Goal: Task Accomplishment & Management: Manage account settings

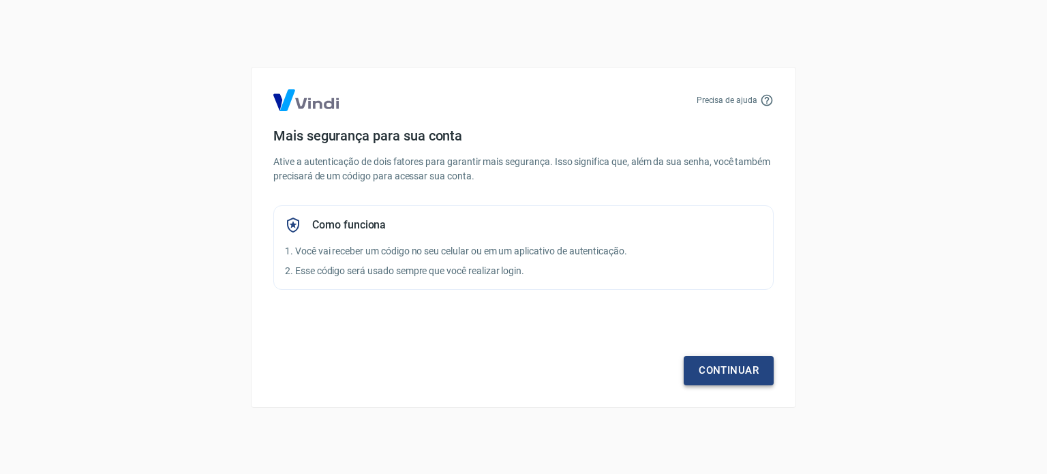
click at [723, 374] on link "Continuar" at bounding box center [729, 370] width 90 height 29
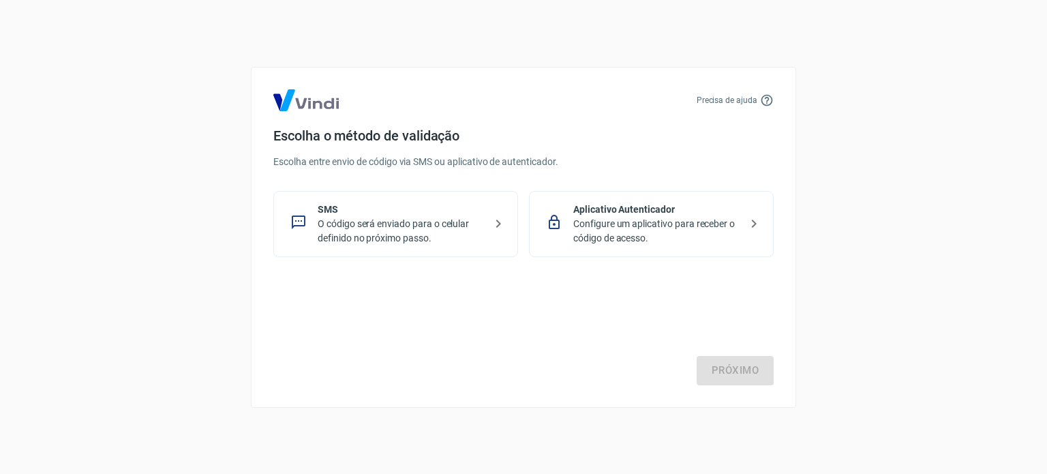
click at [459, 235] on p "O código será enviado para o celular definido no próximo passo." at bounding box center [401, 231] width 167 height 29
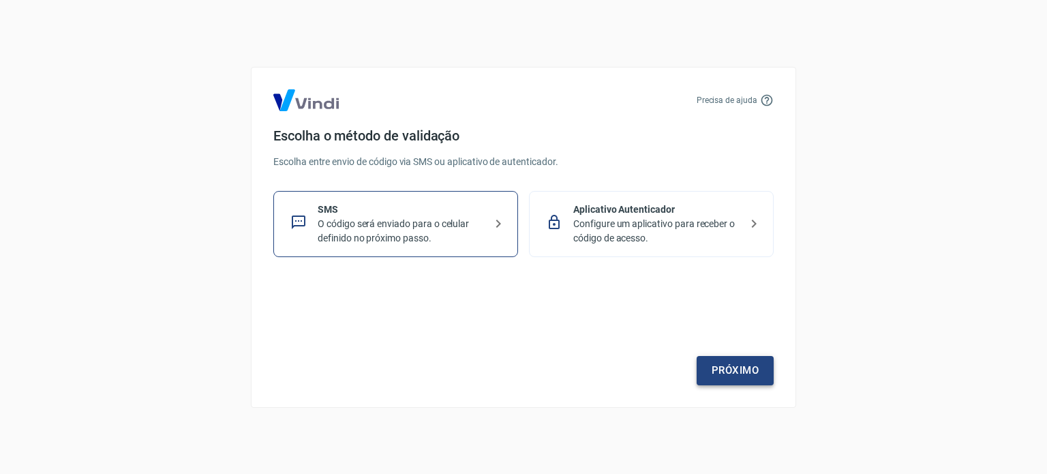
click at [709, 371] on link "Próximo" at bounding box center [735, 370] width 77 height 29
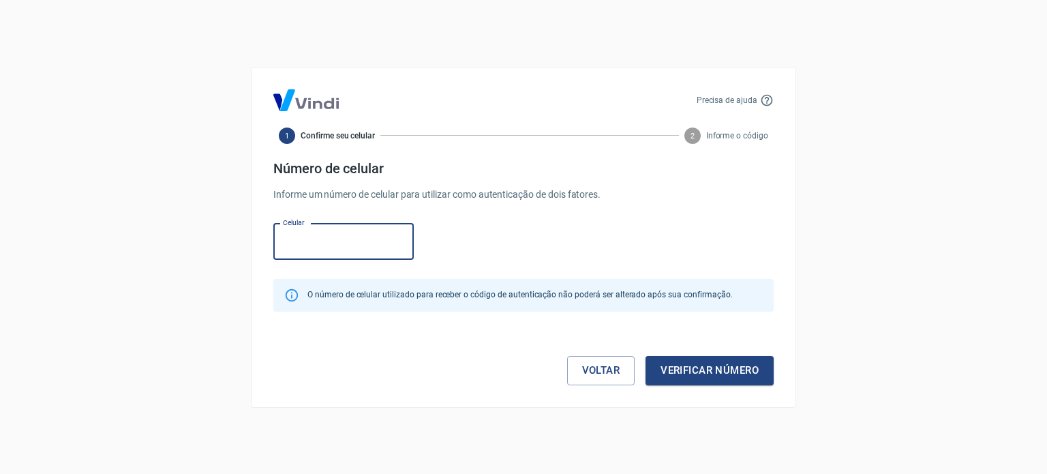
click at [346, 247] on input "Celular" at bounding box center [343, 242] width 140 height 36
type input "[PHONE_NUMBER]"
click at [702, 367] on button "Verificar número" at bounding box center [710, 370] width 128 height 29
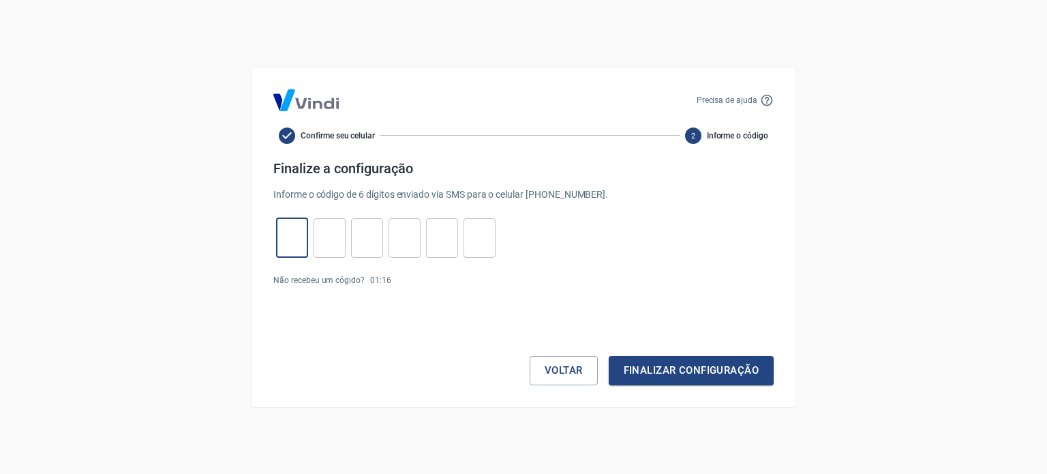
click at [298, 242] on input "tel" at bounding box center [292, 237] width 32 height 29
click at [563, 370] on button "Voltar" at bounding box center [564, 370] width 68 height 29
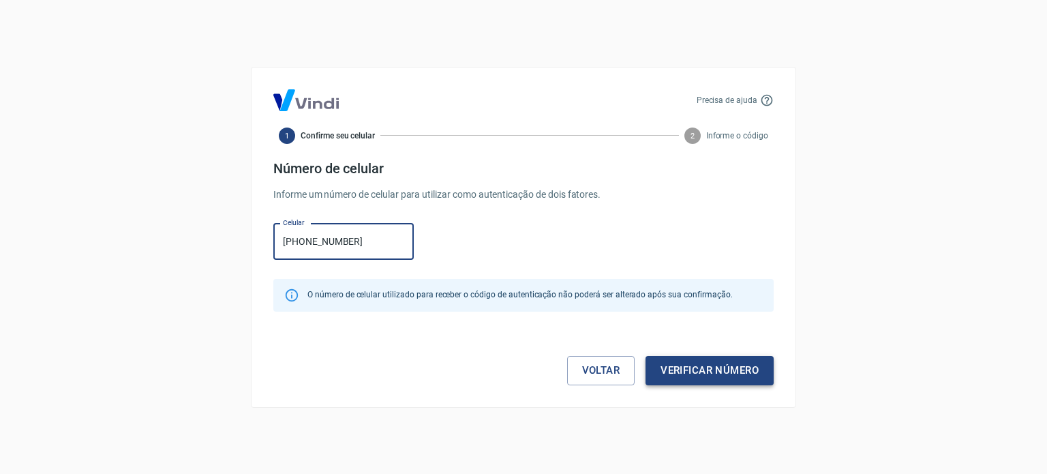
type input "[PHONE_NUMBER]"
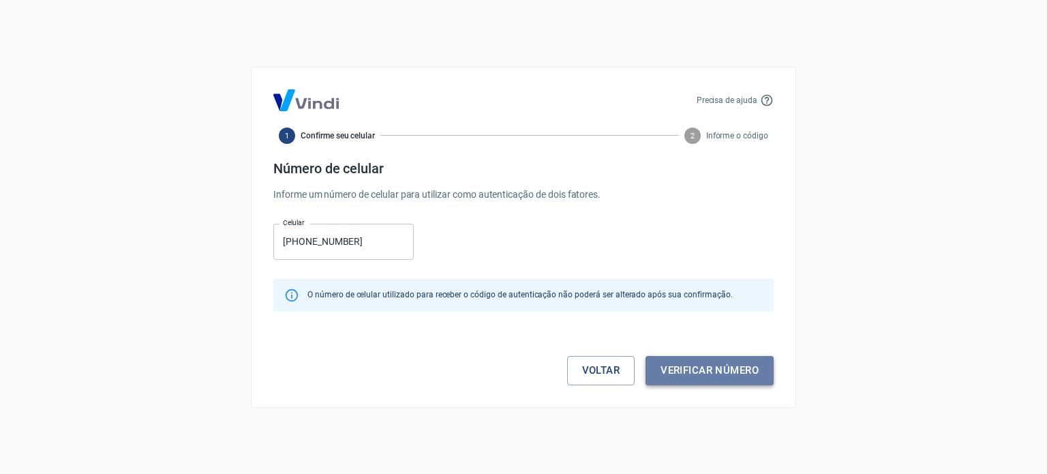
click at [727, 372] on button "Verificar número" at bounding box center [710, 370] width 128 height 29
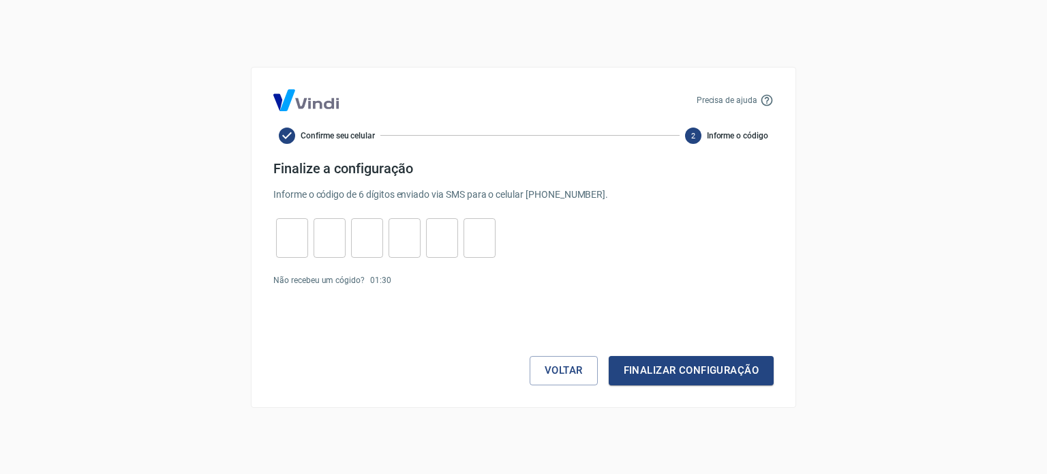
click at [299, 243] on input "tel" at bounding box center [292, 237] width 32 height 29
type input "3"
type input "7"
type input "9"
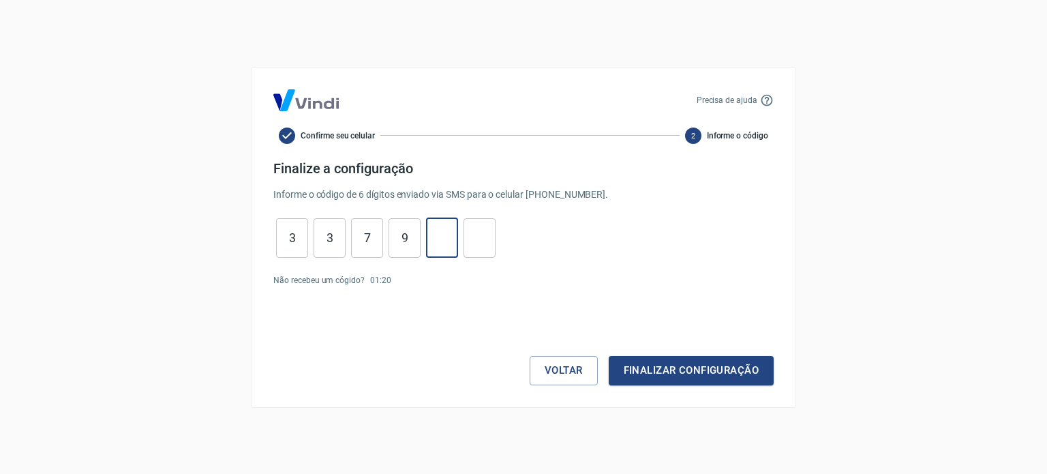
type input "6"
type input "1"
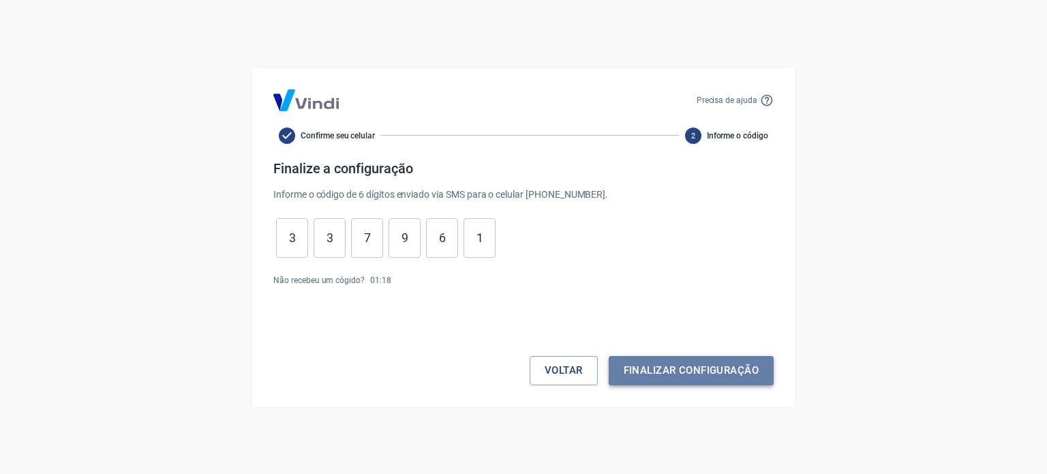
click at [658, 367] on button "Finalizar configuração" at bounding box center [691, 370] width 165 height 29
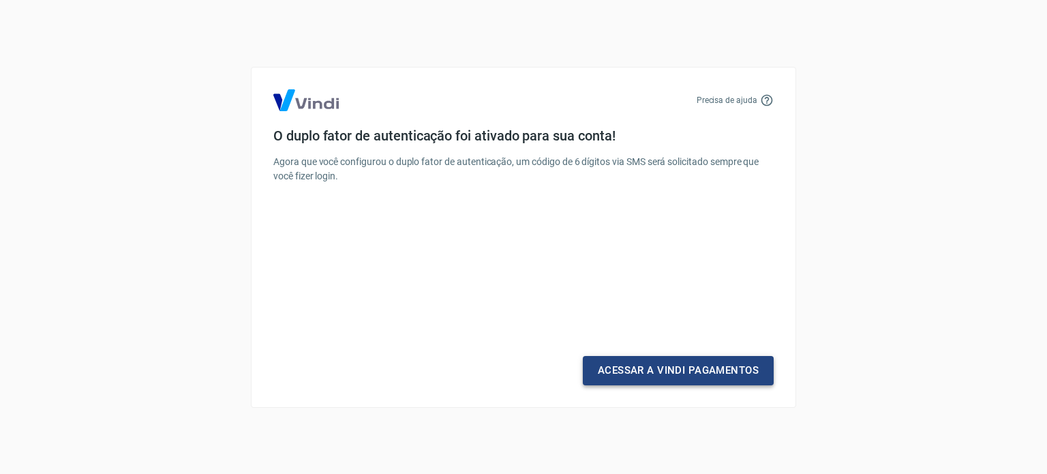
click at [681, 372] on link "Acessar a Vindi Pagamentos" at bounding box center [678, 370] width 191 height 29
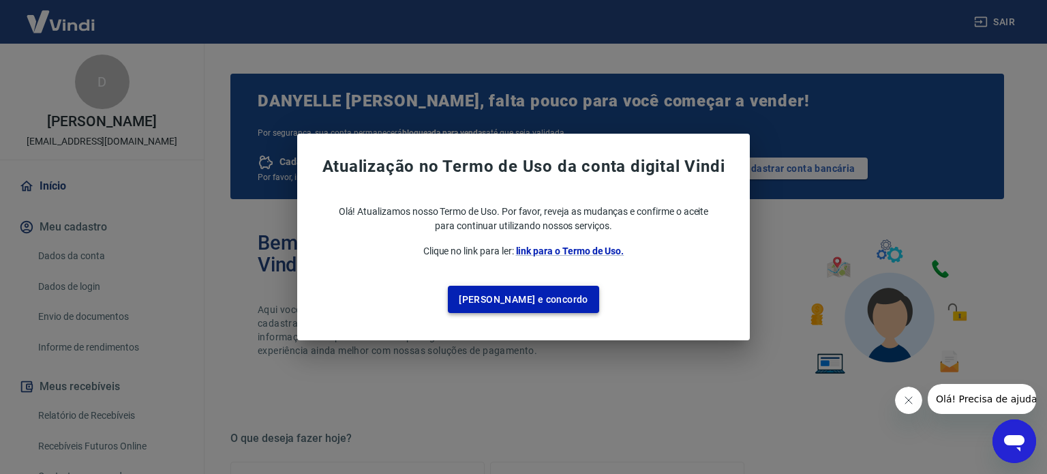
click at [536, 302] on button "[PERSON_NAME] e concordo" at bounding box center [523, 300] width 151 height 28
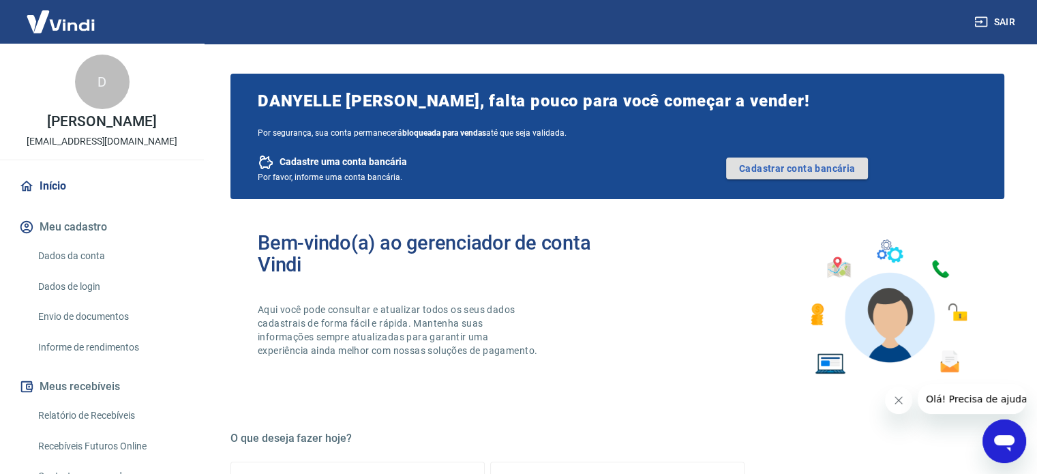
click at [813, 173] on link "Cadastrar conta bancária" at bounding box center [797, 169] width 142 height 22
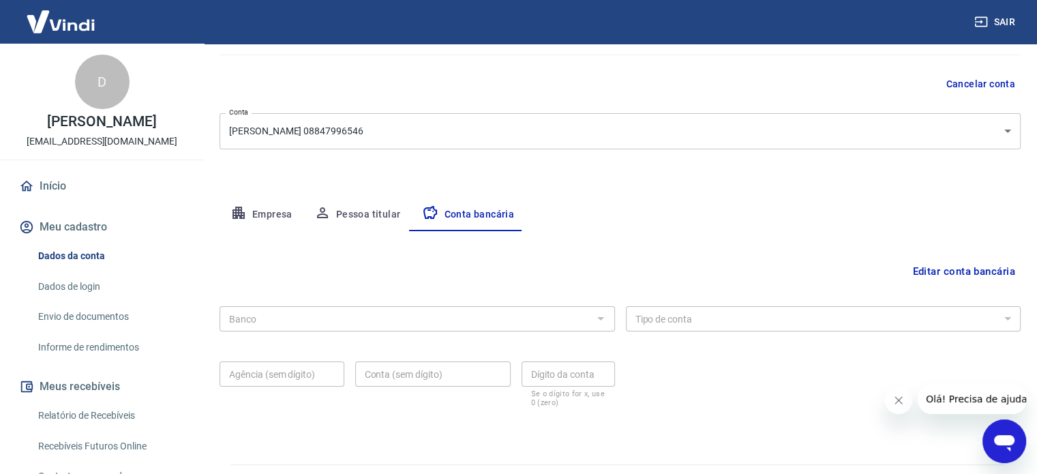
scroll to position [147, 0]
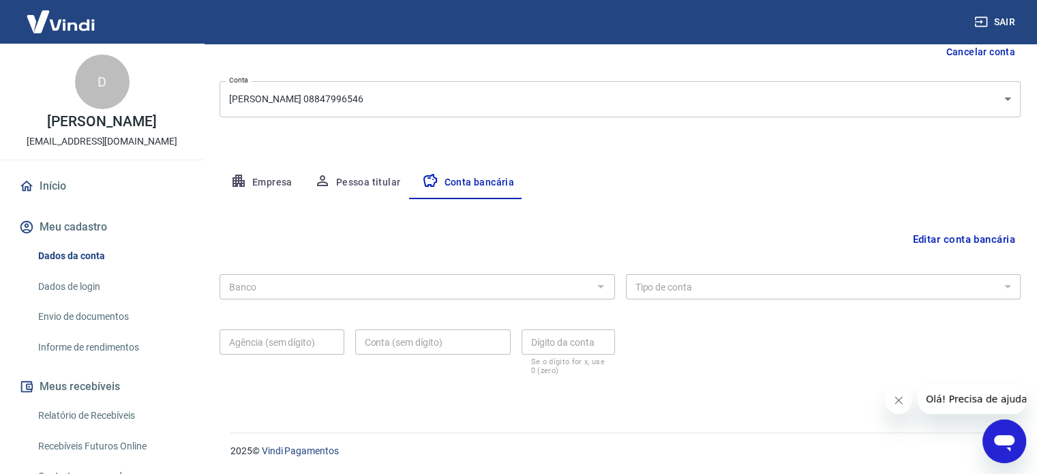
click at [610, 291] on div "Banco" at bounding box center [418, 286] width 396 height 25
click at [600, 285] on div at bounding box center [600, 286] width 18 height 19
click at [980, 237] on button "Editar conta bancária" at bounding box center [964, 239] width 114 height 26
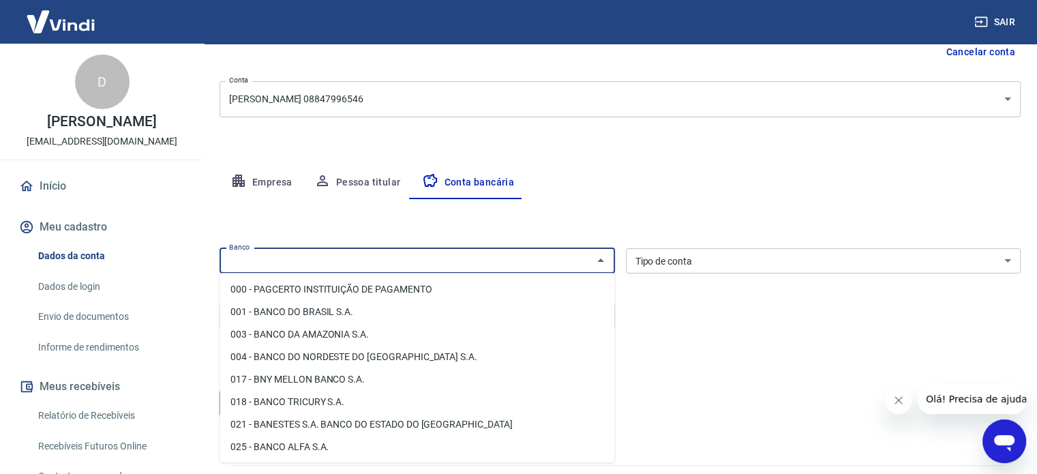
click at [516, 267] on input "Banco" at bounding box center [406, 260] width 365 height 17
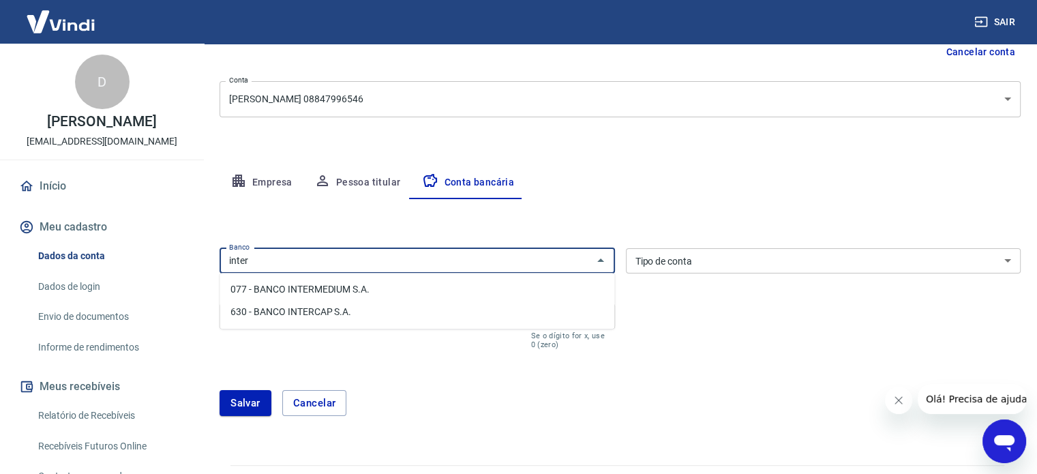
click at [387, 259] on input "inter" at bounding box center [406, 260] width 365 height 17
drag, startPoint x: 386, startPoint y: 258, endPoint x: 241, endPoint y: 245, distance: 145.2
click at [231, 239] on div "Editar conta bancária Banco inter Banco Tipo de conta Conta Corrente Conta Poup…" at bounding box center [620, 315] width 801 height 233
type input "i"
type input "INTER"
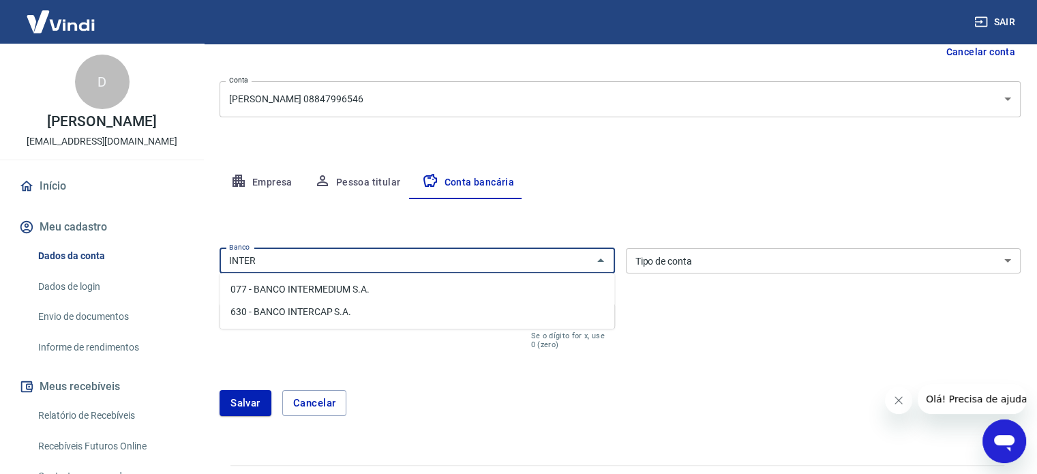
click at [361, 289] on li "077 - BANCO INTERMEDIUM S.A." at bounding box center [417, 289] width 395 height 23
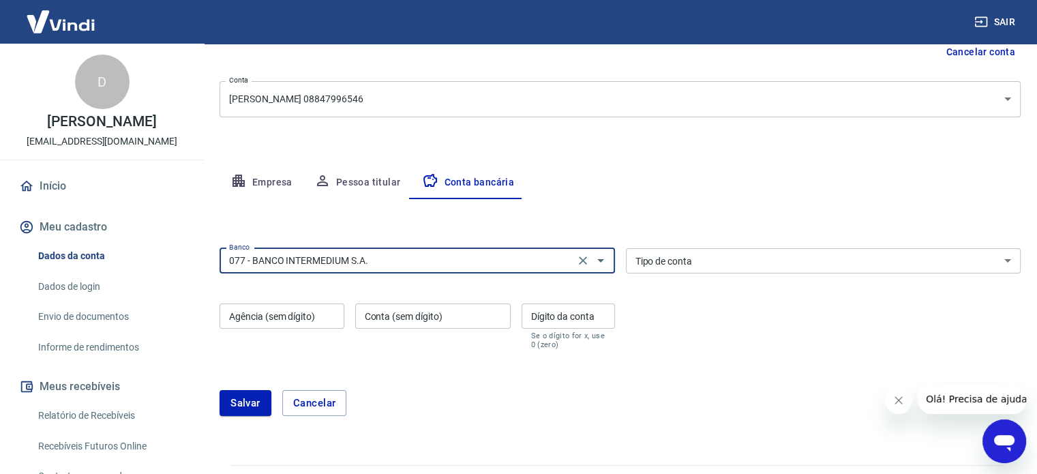
type input "077 - BANCO INTERMEDIUM S.A."
click at [698, 254] on select "Conta Corrente Conta Poupança" at bounding box center [824, 260] width 396 height 25
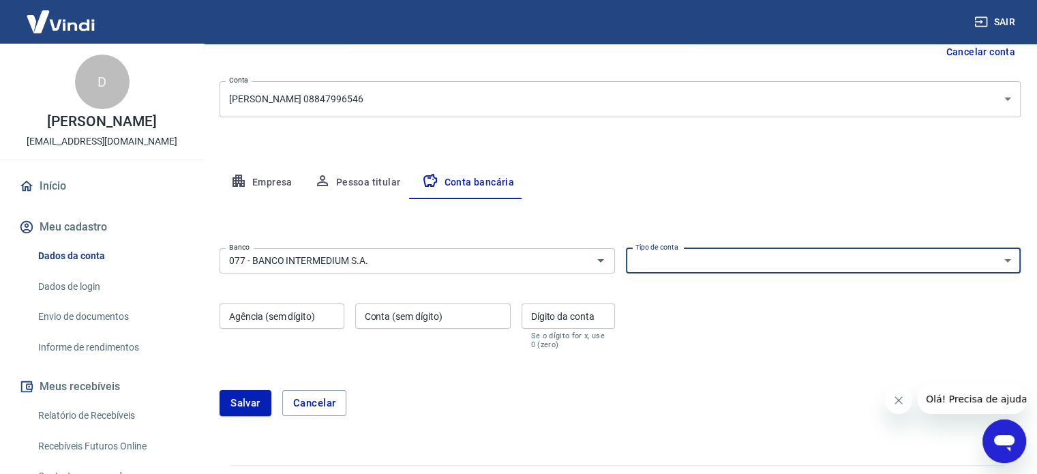
select select "1"
click at [626, 248] on select "Conta Corrente Conta Poupança" at bounding box center [824, 260] width 396 height 25
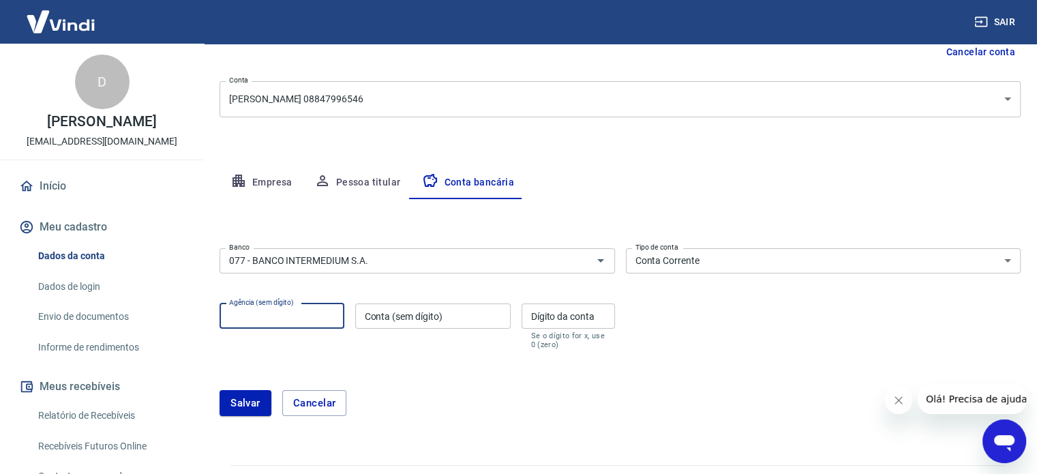
click at [308, 325] on input "Agência (sem dígito)" at bounding box center [282, 315] width 125 height 25
type input "0001"
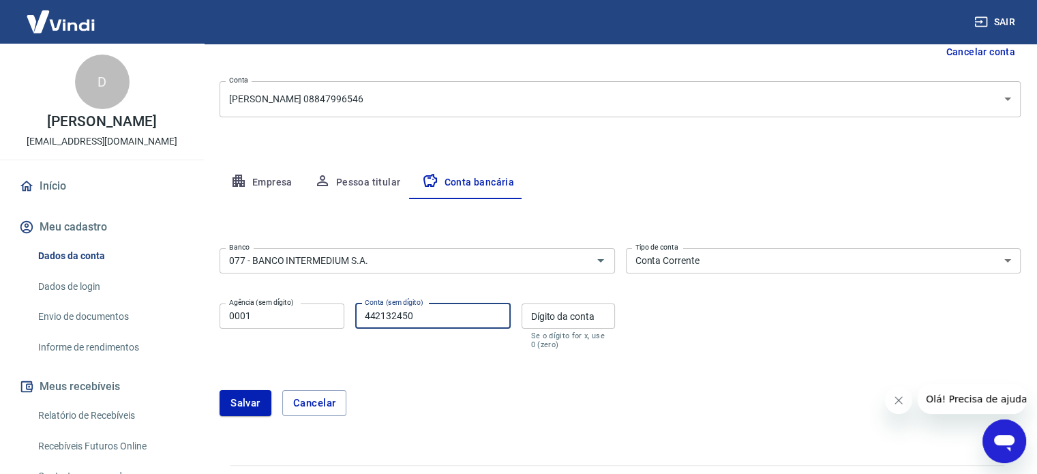
type input "442132450"
click at [496, 400] on div "Salvar Cancelar" at bounding box center [620, 403] width 801 height 26
click at [560, 329] on div "Dígito da conta Dígito da conta Se o dígito for x, use 0 (zero)" at bounding box center [568, 326] width 93 height 46
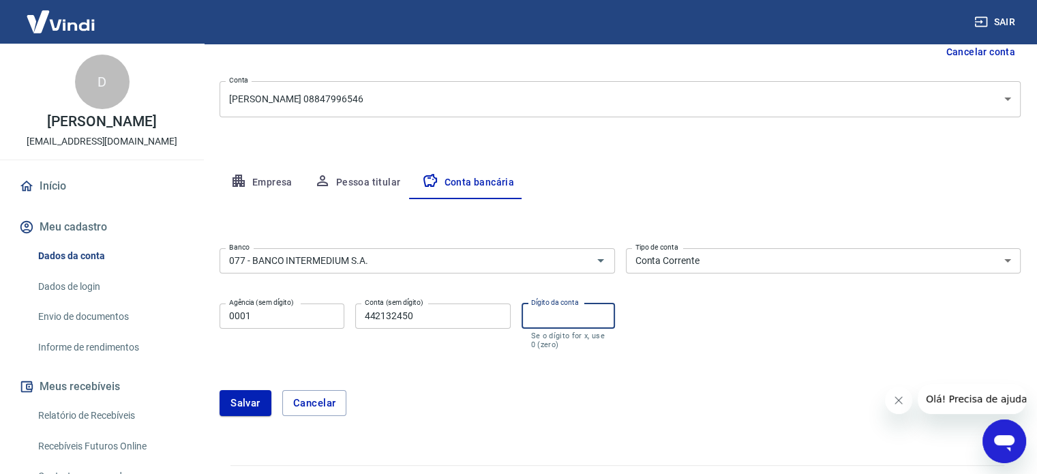
click at [561, 318] on input "Dígito da conta" at bounding box center [568, 315] width 93 height 25
type input "0"
click at [567, 374] on div "Salvar Cancelar" at bounding box center [620, 403] width 801 height 59
drag, startPoint x: 554, startPoint y: 316, endPoint x: 472, endPoint y: 310, distance: 82.7
click at [482, 310] on div "Agência (sem dígito) 0001 Agência (sem dígito) Conta (sem dígito) 442132450 Con…" at bounding box center [418, 325] width 396 height 54
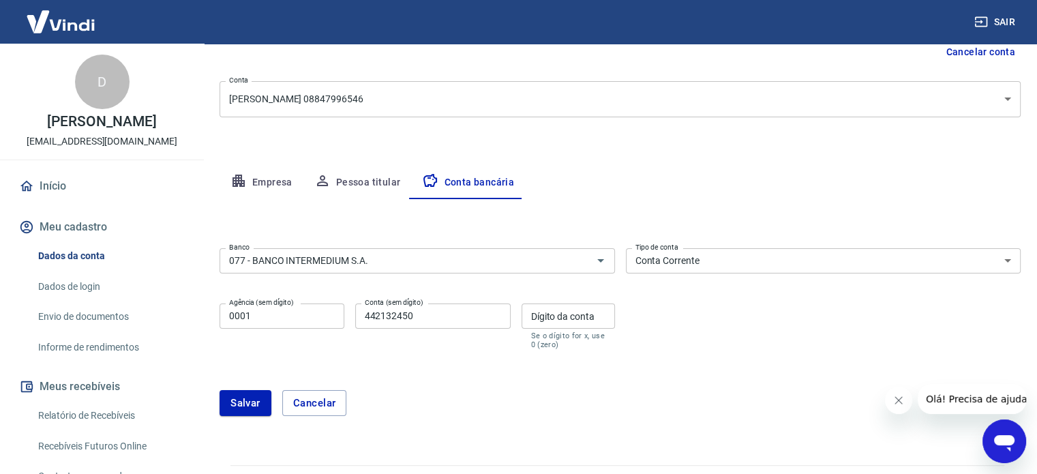
drag, startPoint x: 241, startPoint y: 402, endPoint x: 404, endPoint y: 419, distance: 164.6
click at [404, 419] on div "Salvar Cancelar" at bounding box center [620, 403] width 801 height 59
click at [239, 398] on button "Salvar" at bounding box center [246, 403] width 52 height 26
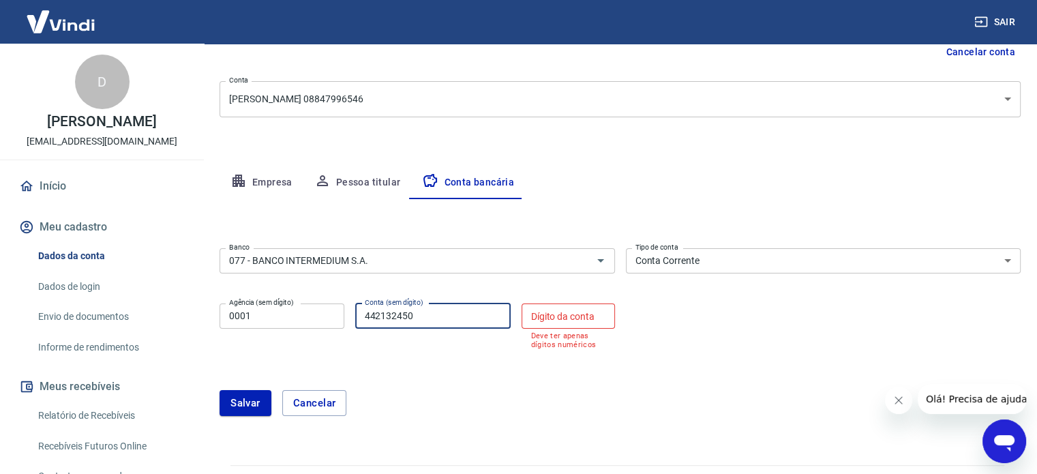
click at [428, 308] on input "442132450" at bounding box center [432, 315] width 155 height 25
type input "44213245"
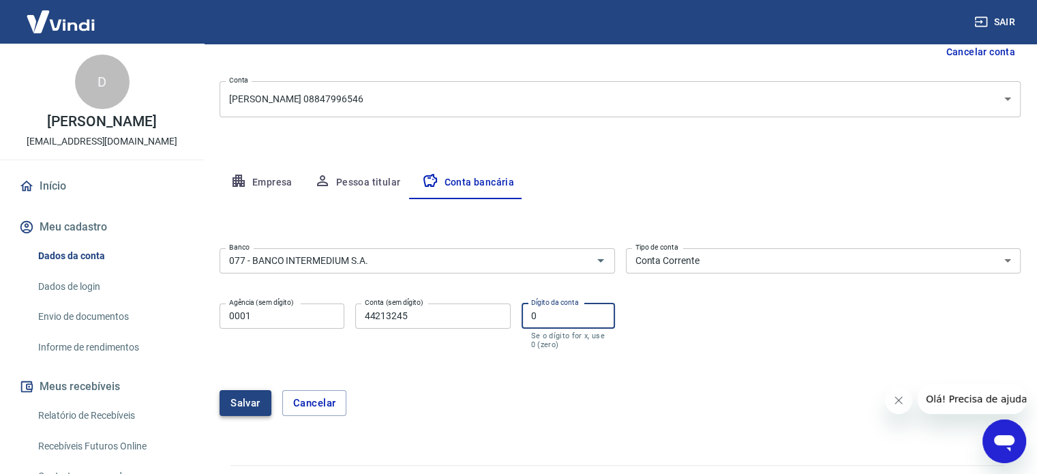
type input "0"
click at [233, 399] on button "Salvar" at bounding box center [246, 403] width 52 height 26
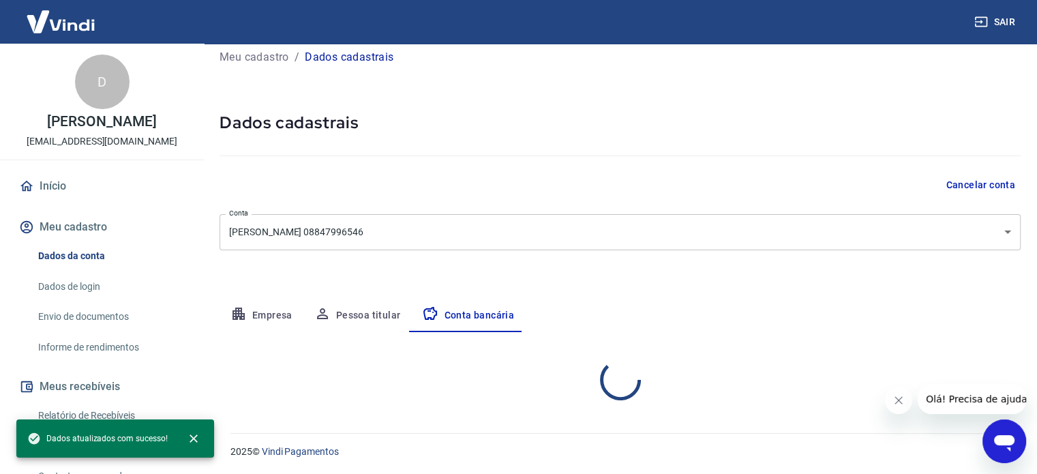
select select "1"
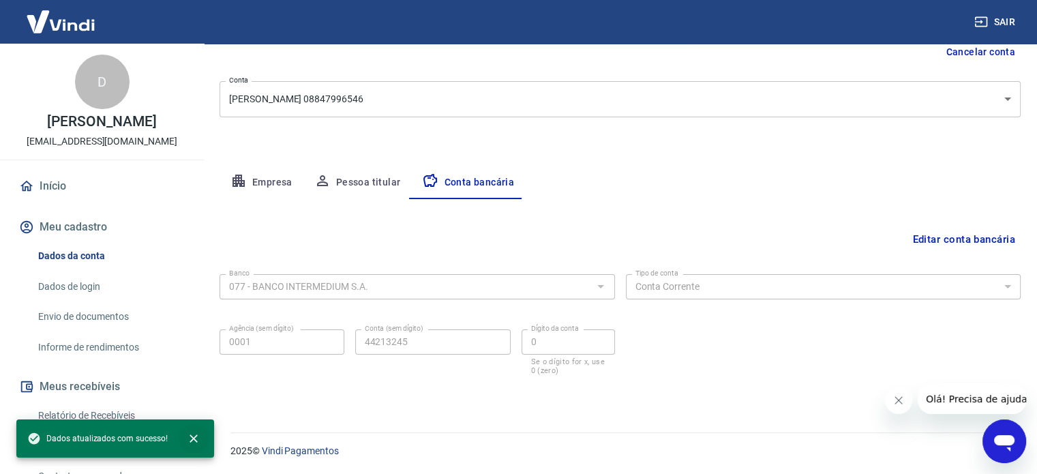
click at [194, 442] on icon "close" at bounding box center [194, 439] width 14 height 14
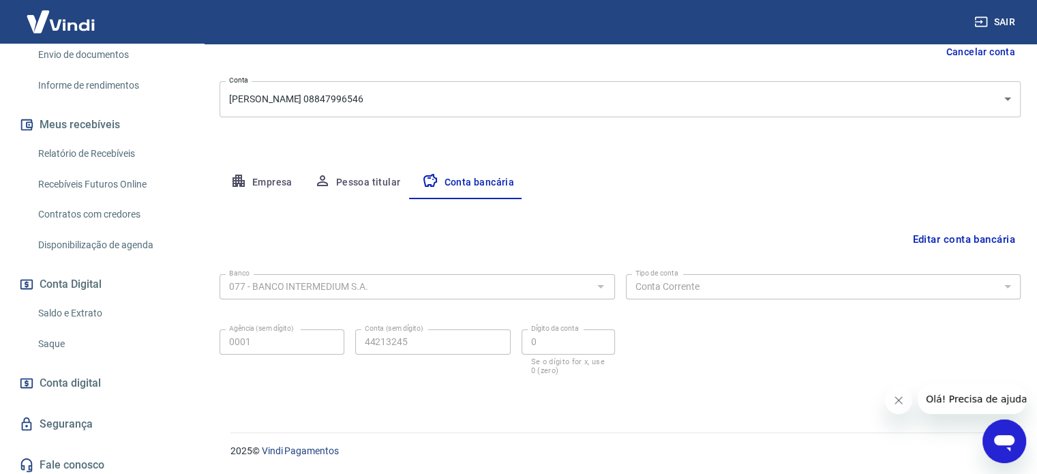
scroll to position [271, 0]
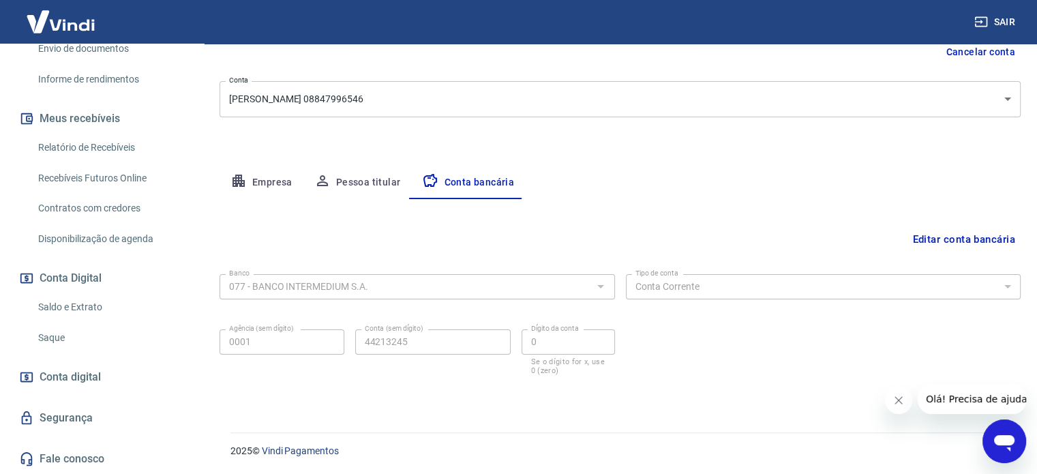
click at [110, 318] on link "Saldo e Extrato" at bounding box center [110, 307] width 155 height 28
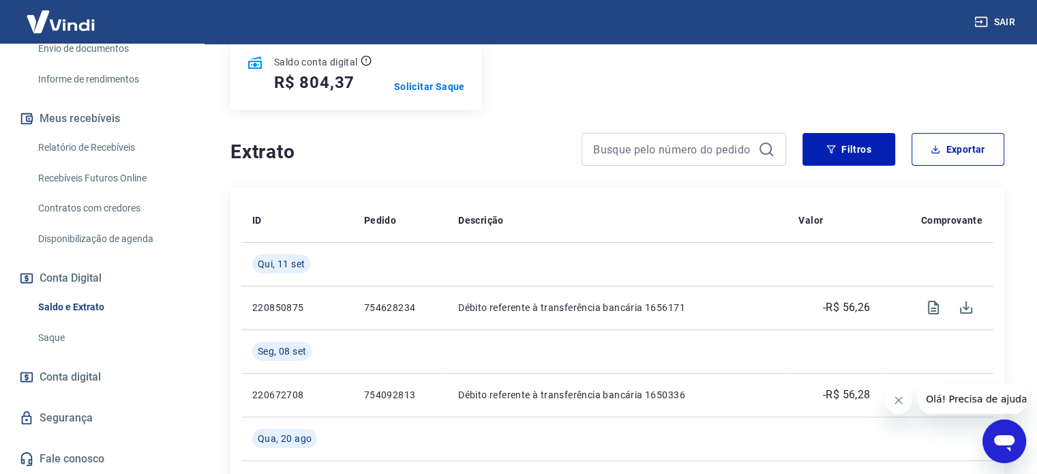
scroll to position [181, 0]
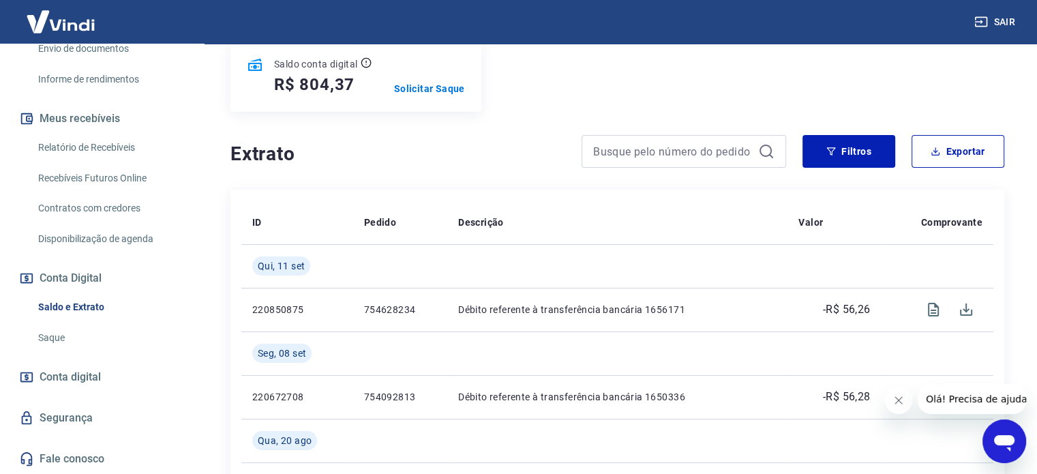
click at [102, 345] on link "Saque" at bounding box center [110, 338] width 155 height 28
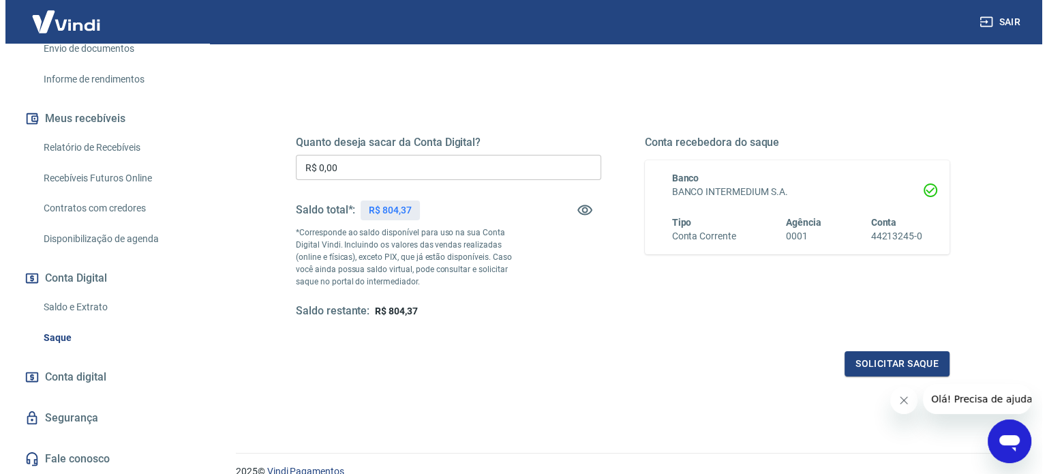
scroll to position [147, 0]
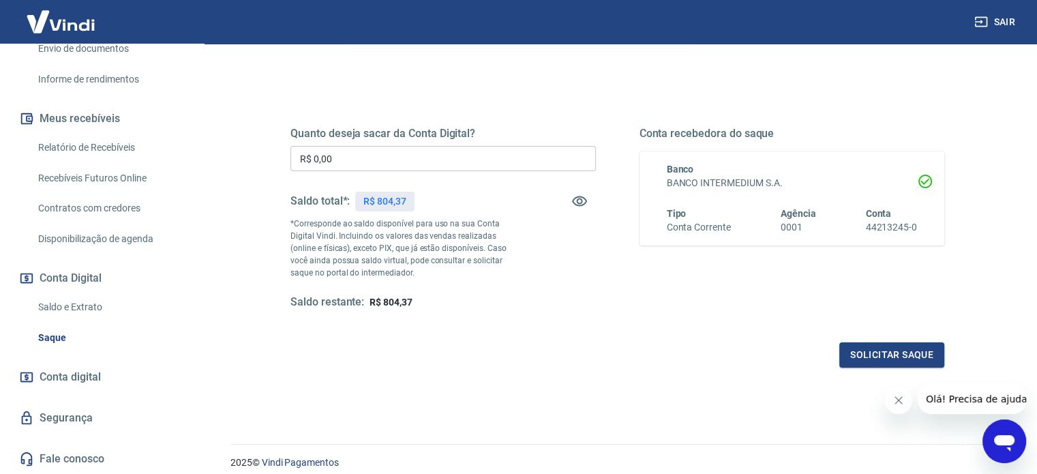
drag, startPoint x: 278, startPoint y: 157, endPoint x: 235, endPoint y: 153, distance: 43.2
click at [240, 153] on div "Quanto deseja sacar da Conta Digital? R$ 0,00 ​ Saldo total*: R$ 804,37 *Corres…" at bounding box center [617, 284] width 774 height 488
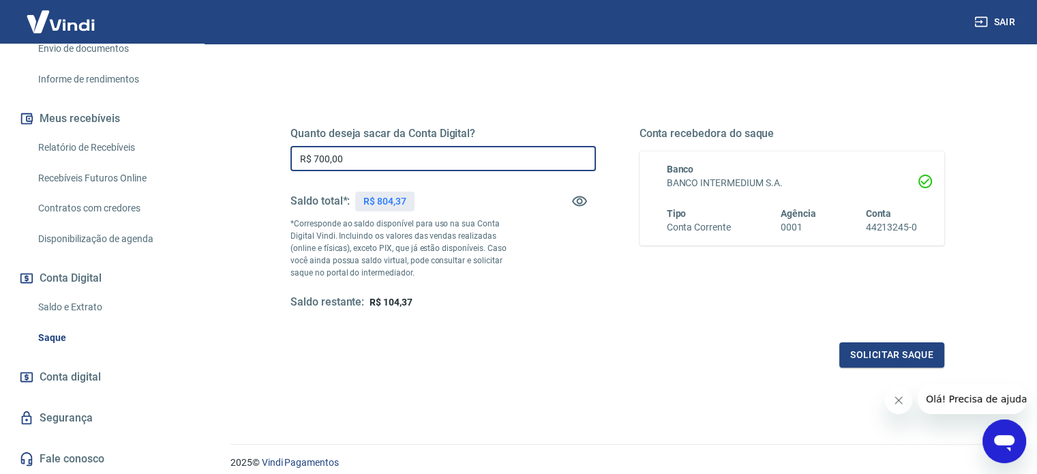
type input "R$ 700,00"
click at [456, 355] on div "Solicitar saque" at bounding box center [618, 354] width 654 height 25
click at [902, 357] on button "Solicitar saque" at bounding box center [891, 354] width 105 height 25
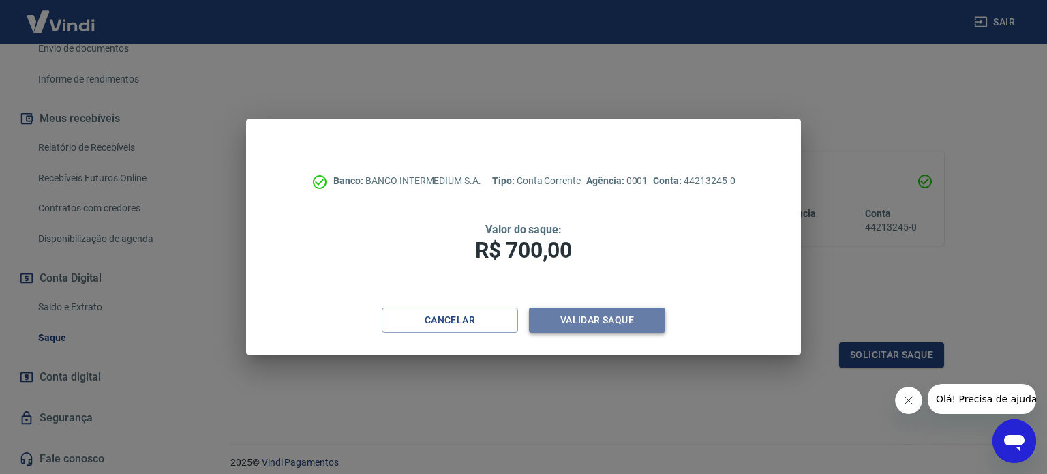
click at [595, 320] on button "Validar saque" at bounding box center [597, 320] width 136 height 25
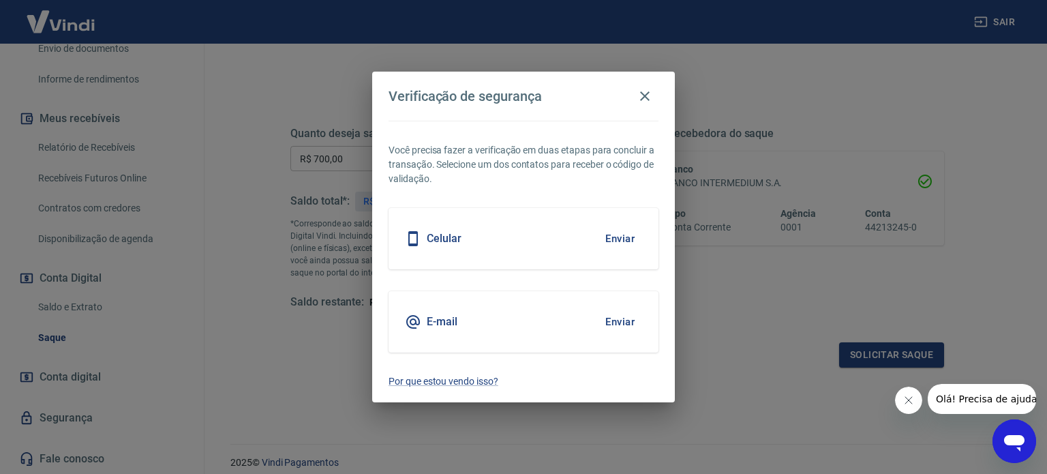
click at [503, 235] on div "Celular Enviar" at bounding box center [524, 238] width 270 height 61
click at [619, 239] on button "Enviar" at bounding box center [620, 238] width 44 height 29
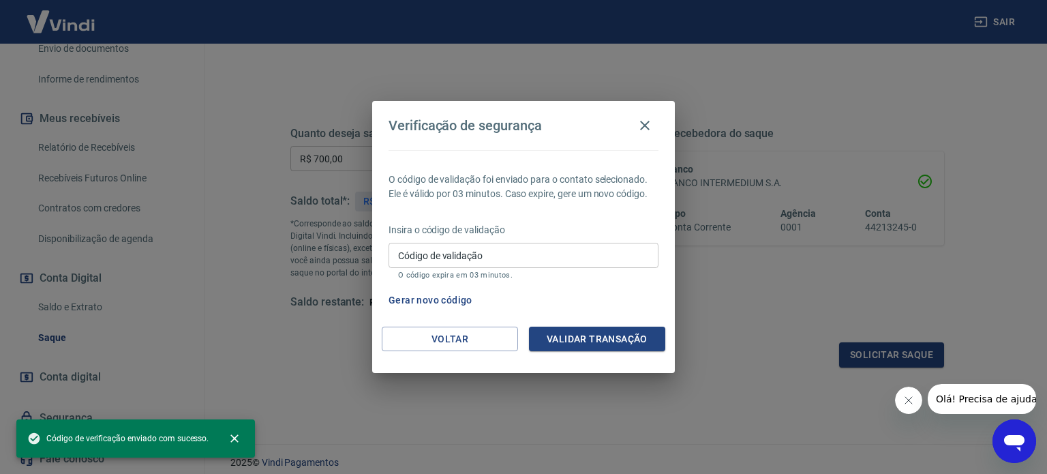
click at [523, 258] on input "Código de validação" at bounding box center [524, 255] width 270 height 25
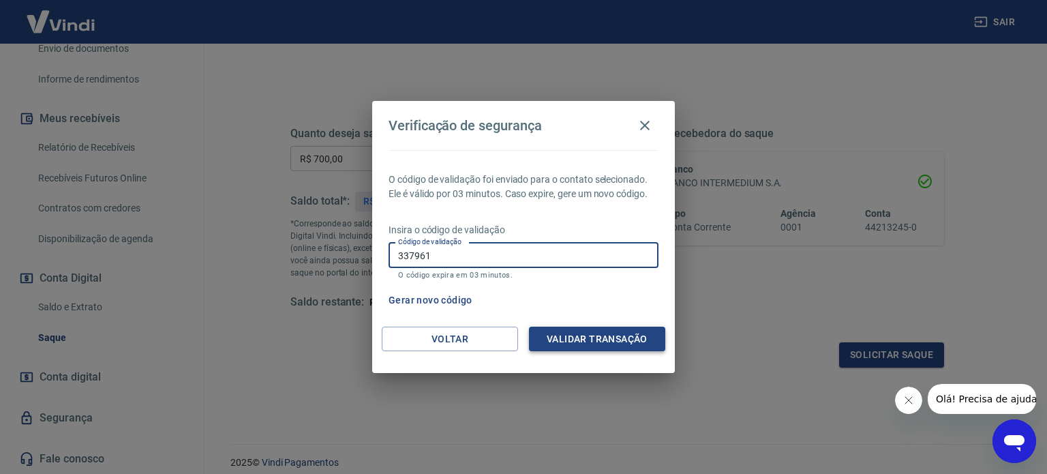
type input "337961"
click at [622, 338] on button "Validar transação" at bounding box center [597, 339] width 136 height 25
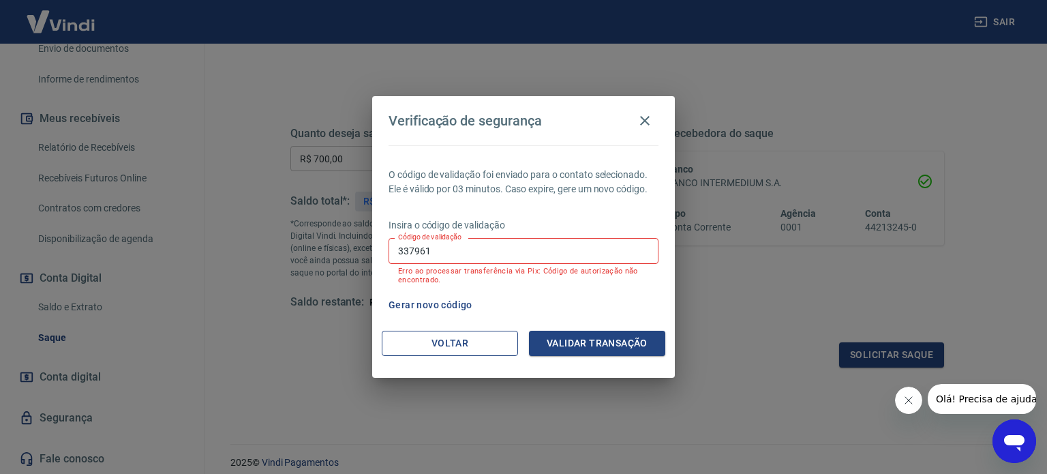
click at [481, 341] on button "Voltar" at bounding box center [450, 343] width 136 height 25
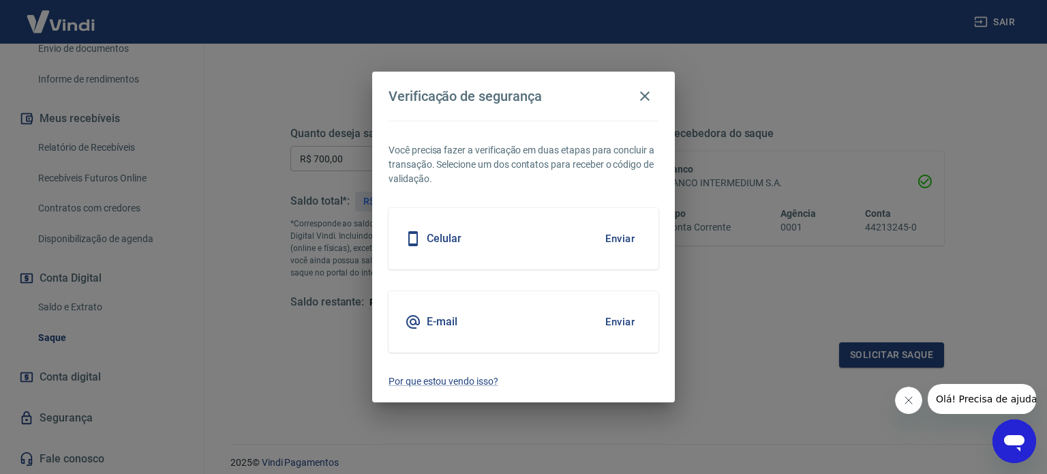
click at [478, 323] on div "E-mail Enviar" at bounding box center [524, 321] width 270 height 61
click at [628, 325] on button "Enviar" at bounding box center [620, 322] width 44 height 29
click at [622, 327] on button "Enviar" at bounding box center [620, 322] width 44 height 29
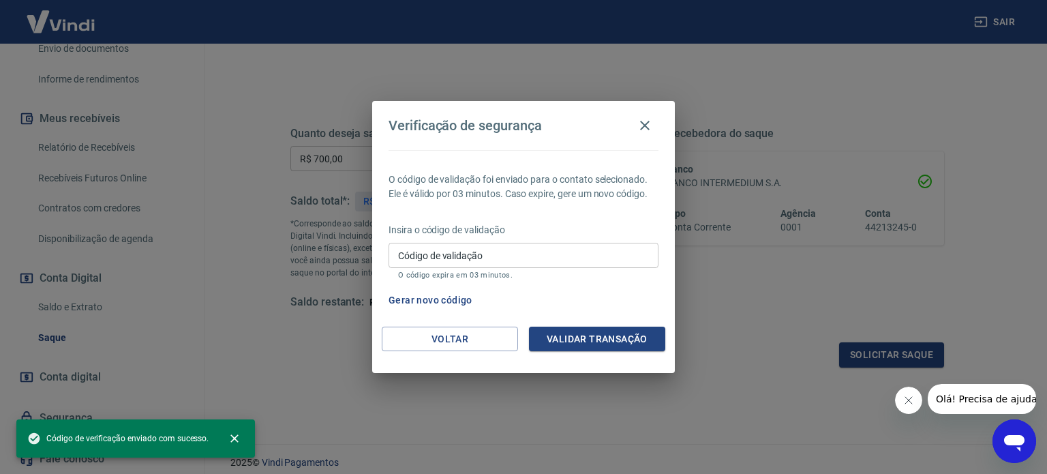
click at [529, 258] on input "Código de validação" at bounding box center [524, 255] width 270 height 25
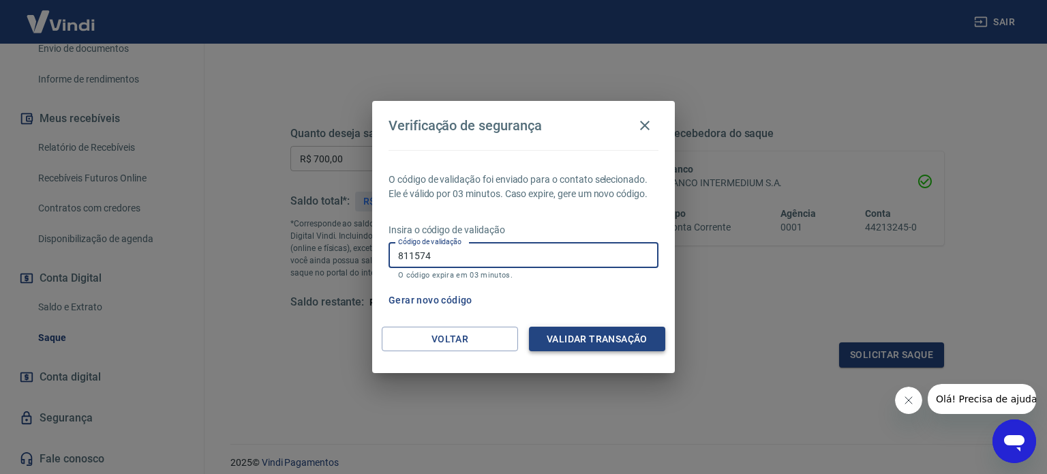
type input "811574"
click at [608, 338] on button "Validar transação" at bounding box center [597, 339] width 136 height 25
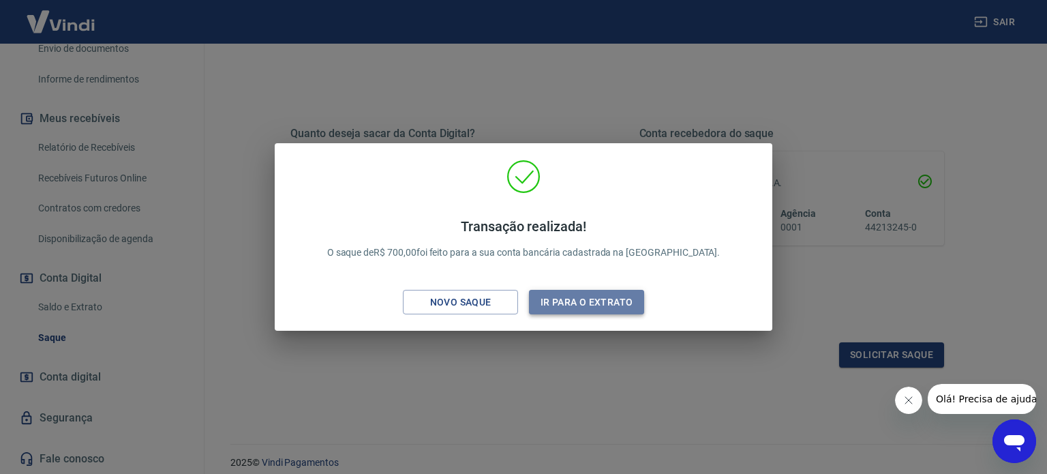
click at [597, 302] on button "Ir para o extrato" at bounding box center [586, 302] width 115 height 25
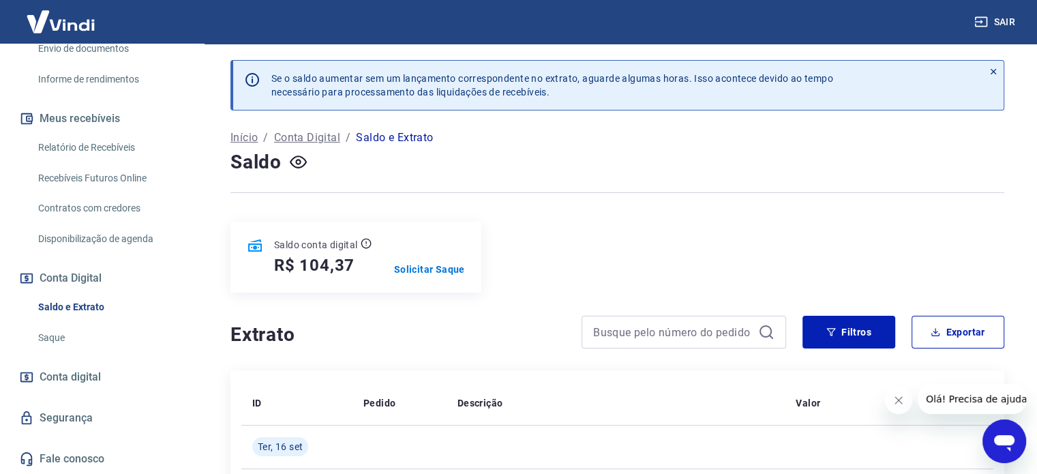
click at [133, 192] on link "Recebíveis Futuros Online" at bounding box center [110, 178] width 155 height 28
click at [136, 160] on link "Relatório de Recebíveis" at bounding box center [110, 148] width 155 height 28
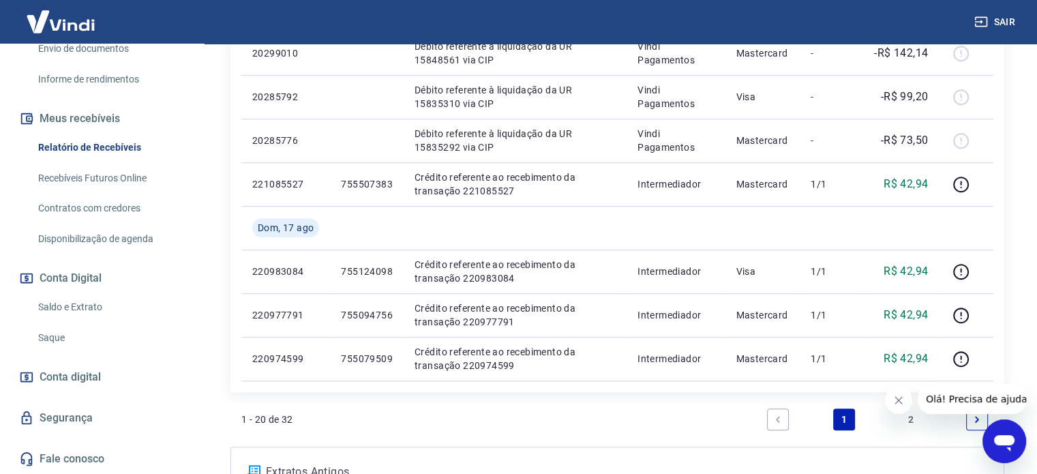
scroll to position [1142, 0]
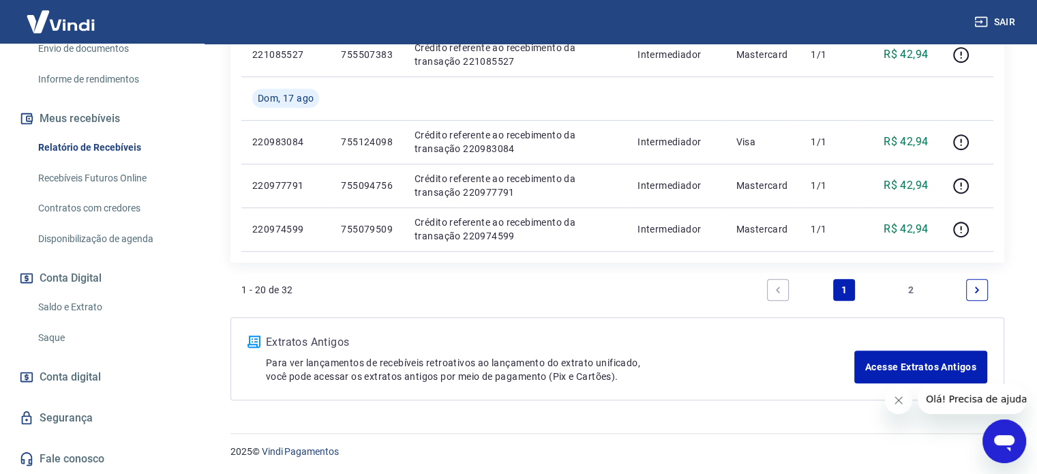
click at [109, 387] on link "Conta digital" at bounding box center [101, 377] width 171 height 30
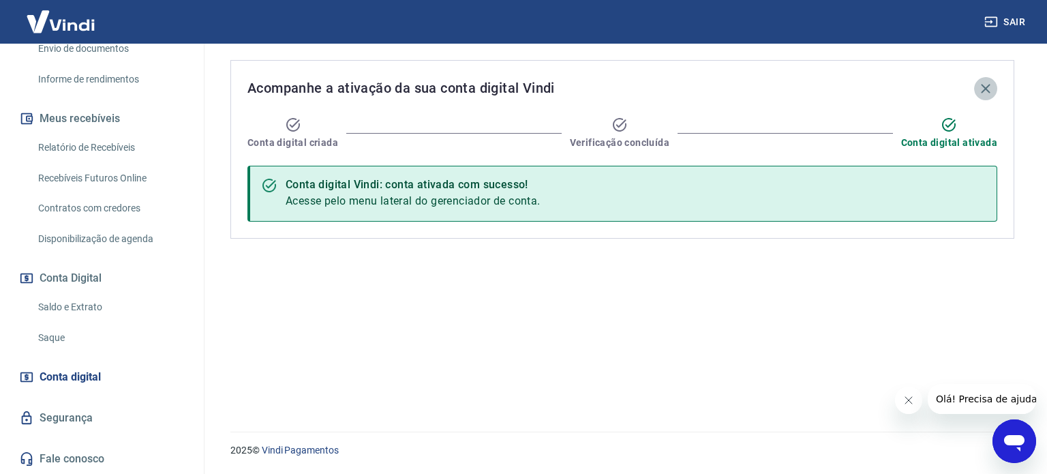
click at [982, 87] on icon "button" at bounding box center [986, 88] width 16 height 16
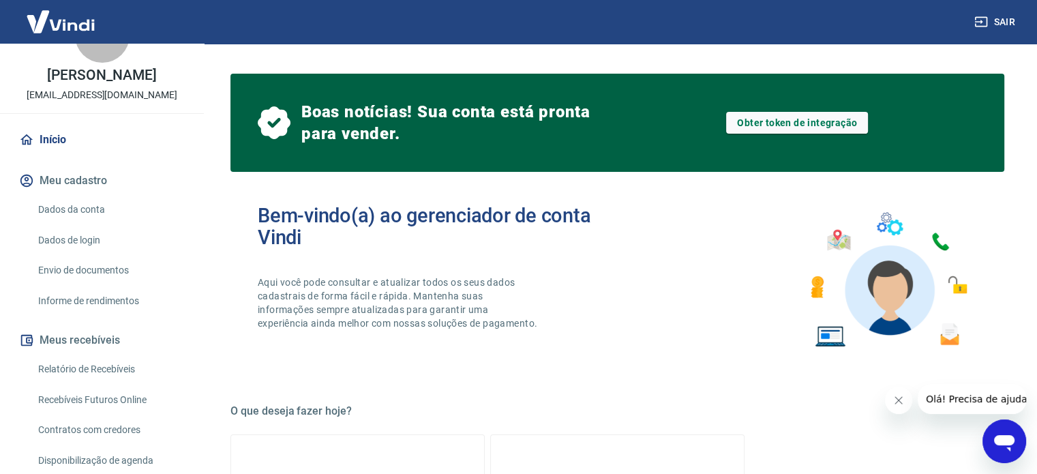
scroll to position [40, 0]
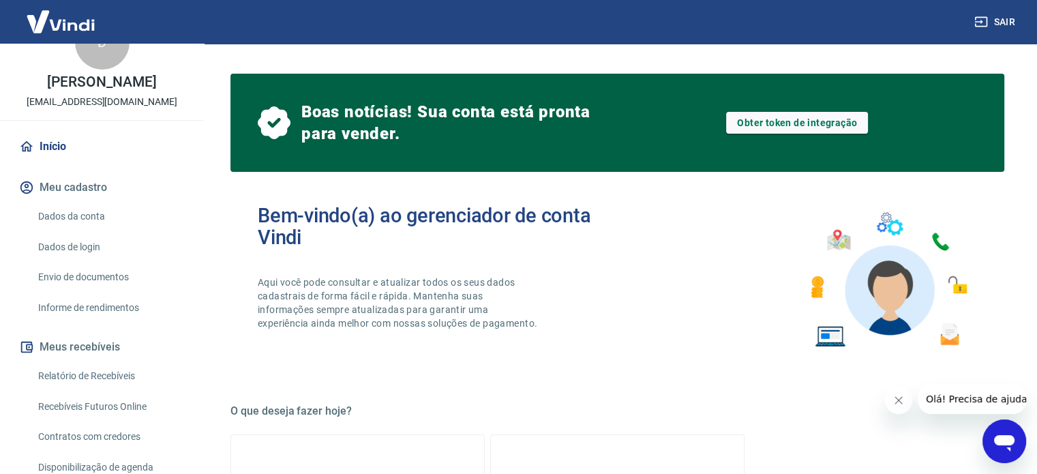
click at [123, 320] on link "Informe de rendimentos" at bounding box center [110, 308] width 155 height 28
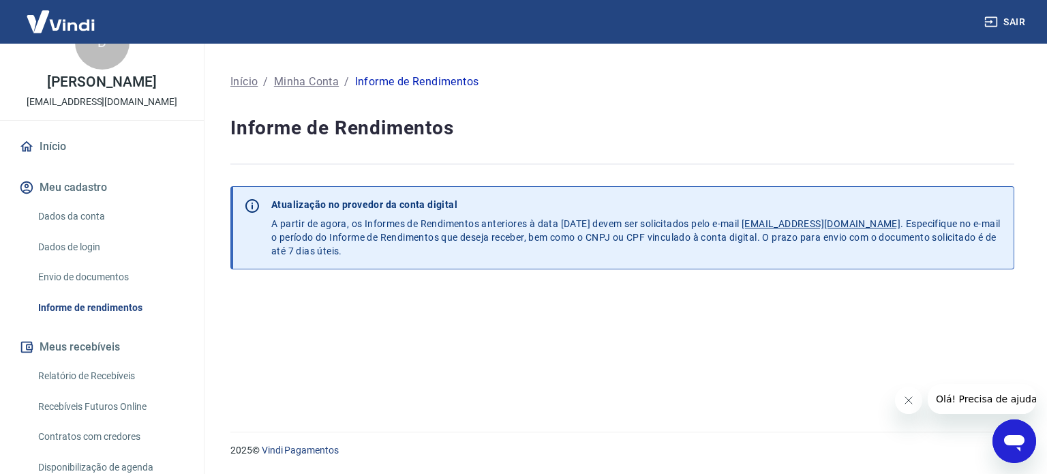
click at [132, 291] on link "Envio de documentos" at bounding box center [110, 277] width 155 height 28
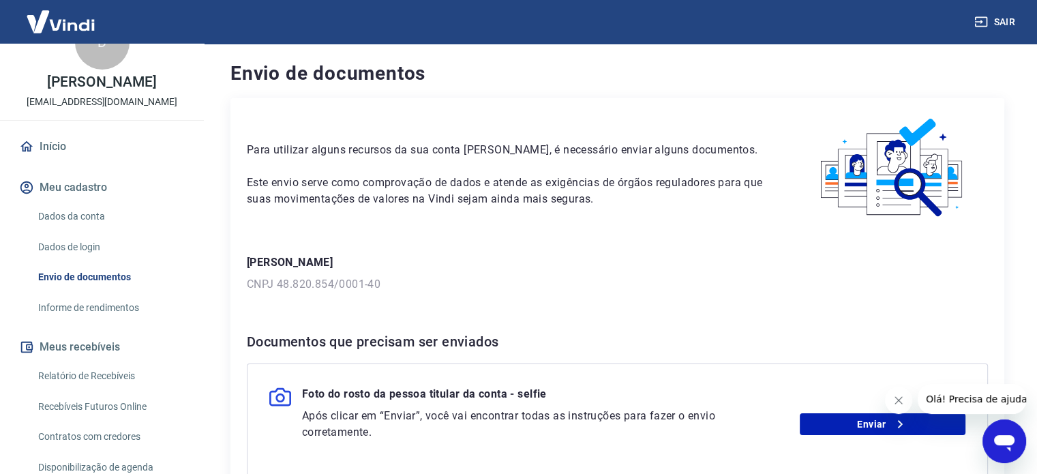
click at [97, 140] on div "D DANYELLE GUINAZI MACHADO anacarolina.pdecastro@gmail.com Início Meu cadastro …" at bounding box center [102, 353] width 204 height 698
click at [102, 155] on link "Início" at bounding box center [101, 147] width 171 height 30
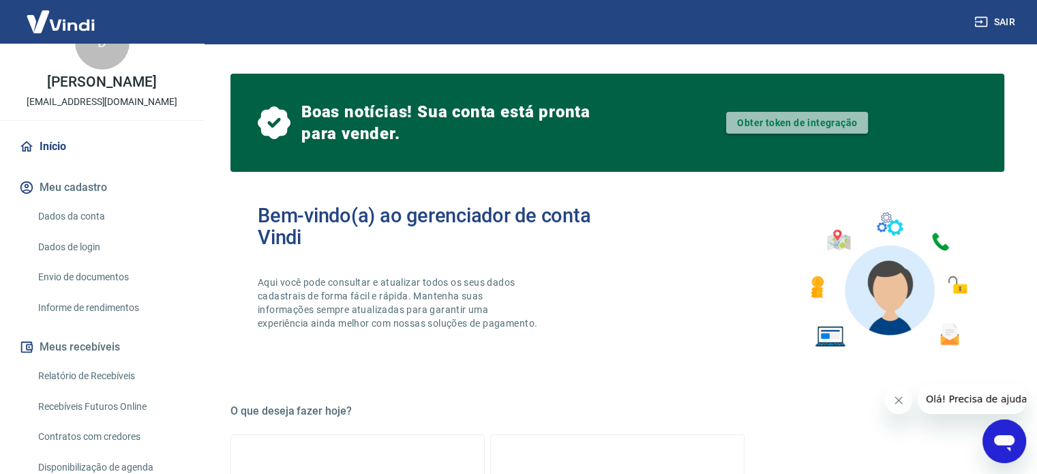
click at [785, 125] on link "Obter token de integração" at bounding box center [797, 123] width 142 height 22
click at [101, 160] on link "Início" at bounding box center [101, 147] width 171 height 30
